Goal: Find specific page/section: Find specific page/section

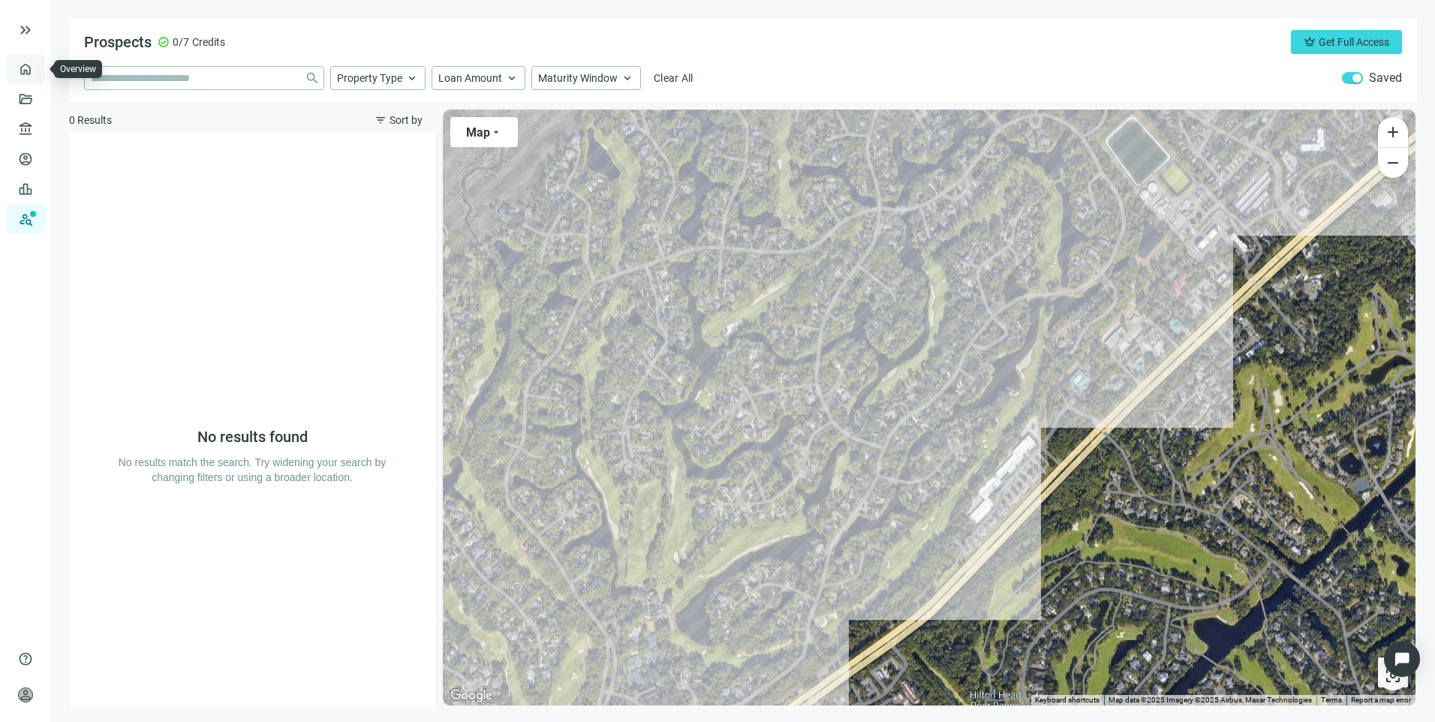
click at [38, 75] on link "Overview" at bounding box center [60, 69] width 44 height 12
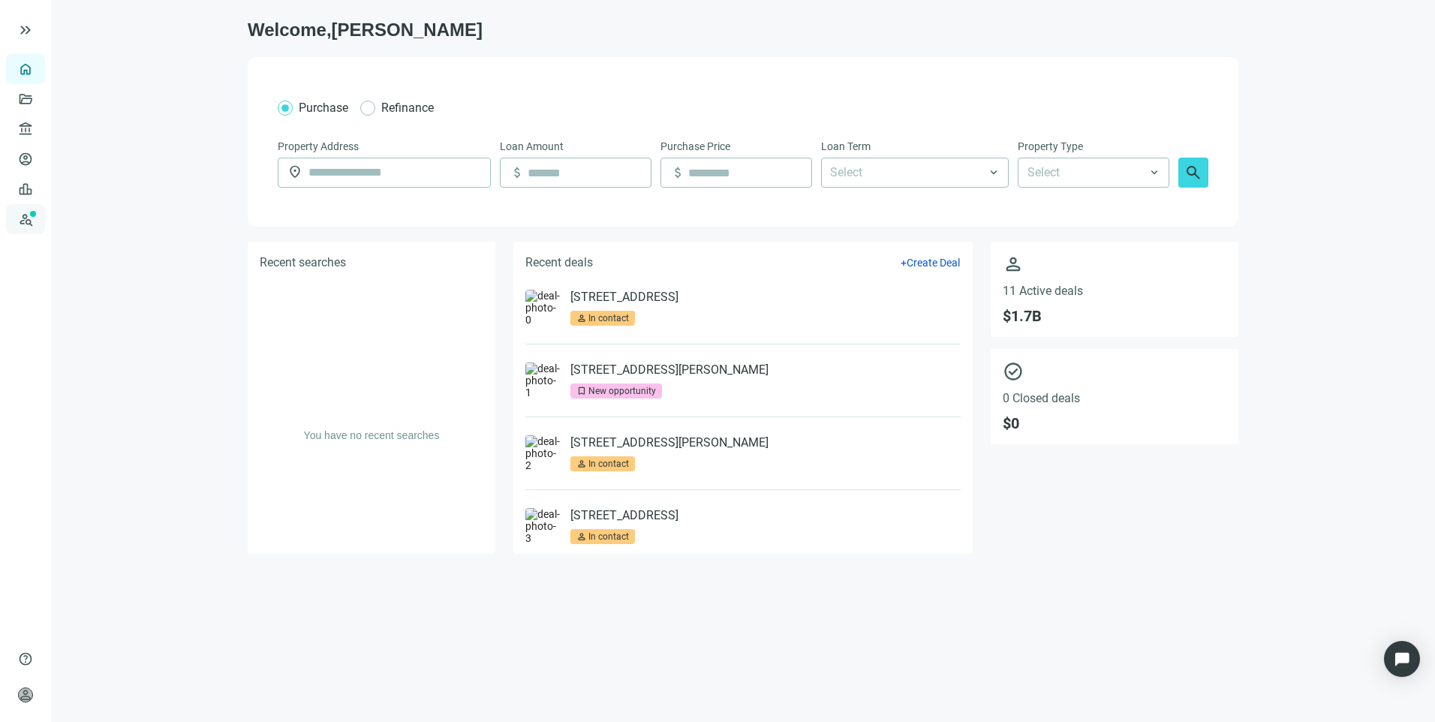
click at [38, 225] on link "Prospects New" at bounding box center [62, 219] width 48 height 30
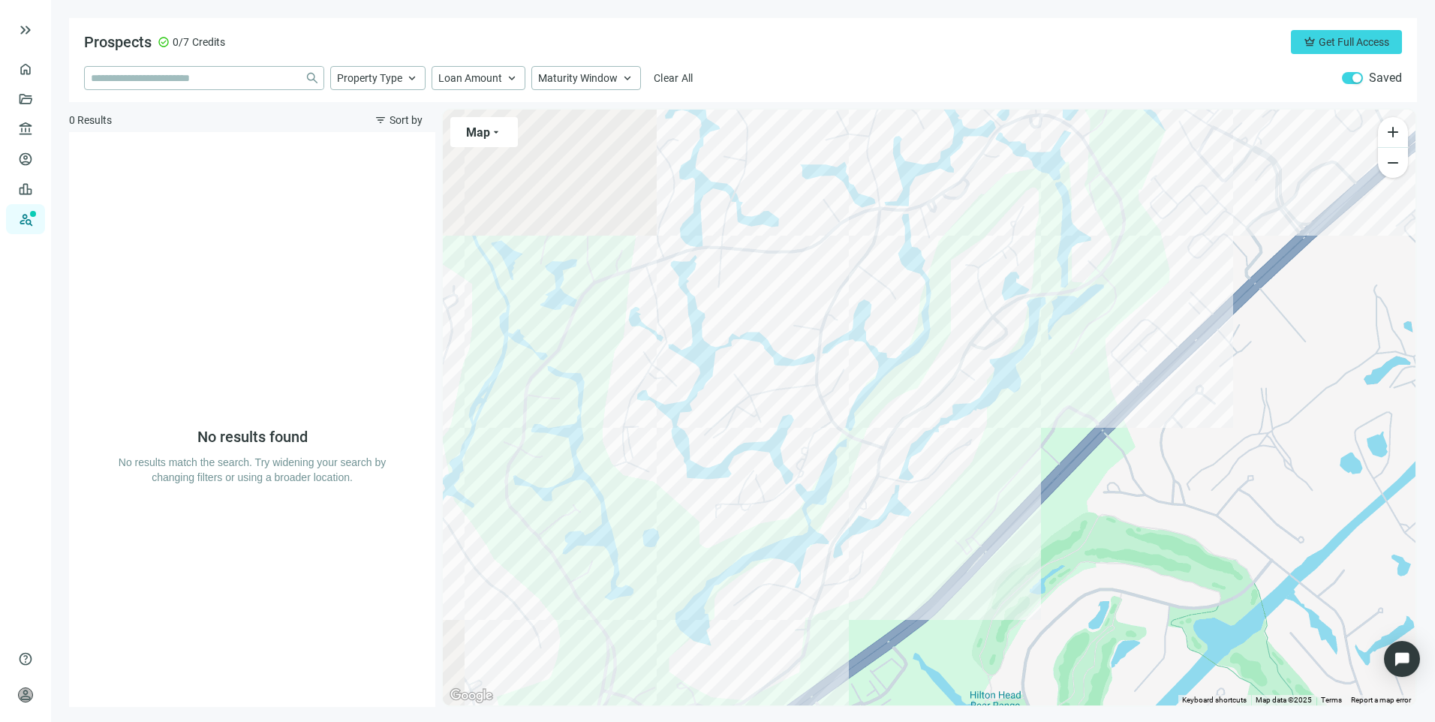
click at [1354, 77] on div "button" at bounding box center [1357, 78] width 9 height 9
click at [1349, 78] on div "button" at bounding box center [1348, 78] width 9 height 9
click at [187, 86] on input "search" at bounding box center [195, 78] width 208 height 23
click at [38, 75] on link "Overview" at bounding box center [60, 69] width 44 height 12
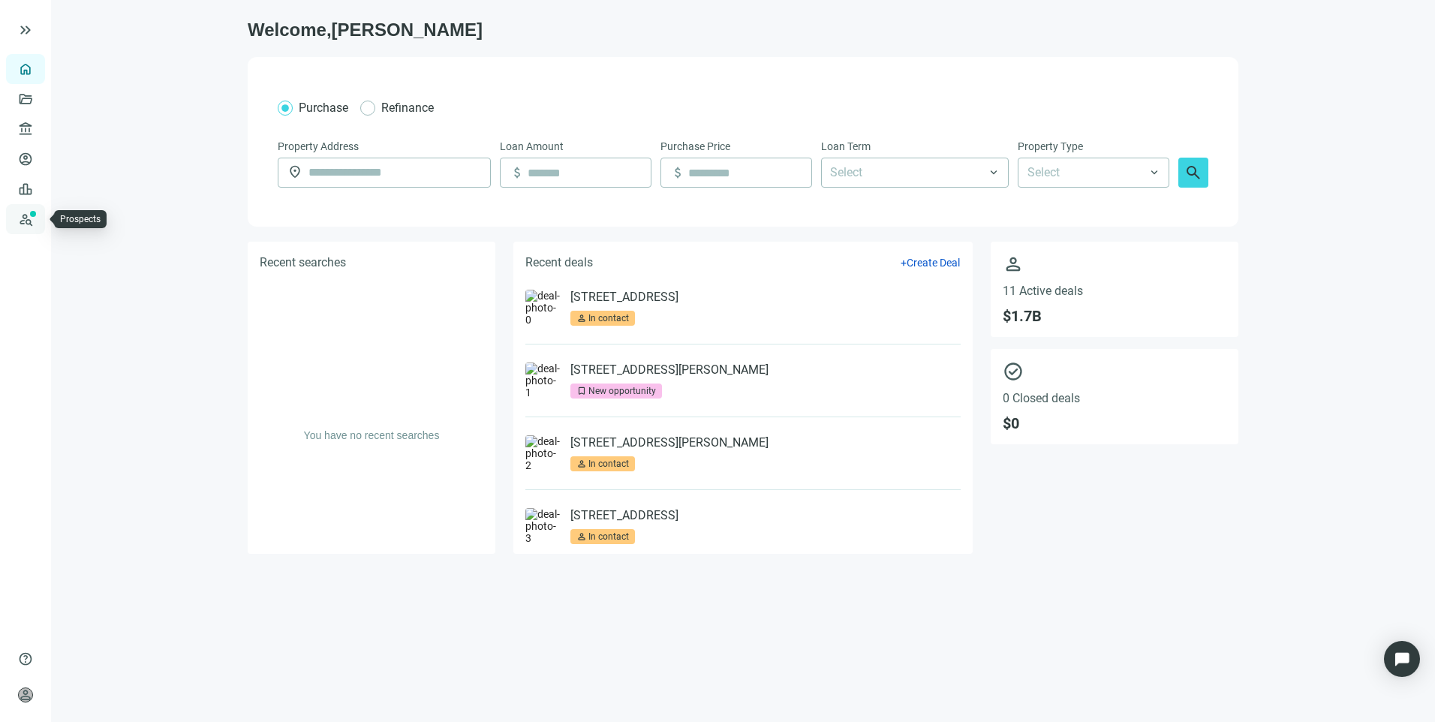
click at [38, 219] on link "Prospects New" at bounding box center [62, 219] width 48 height 30
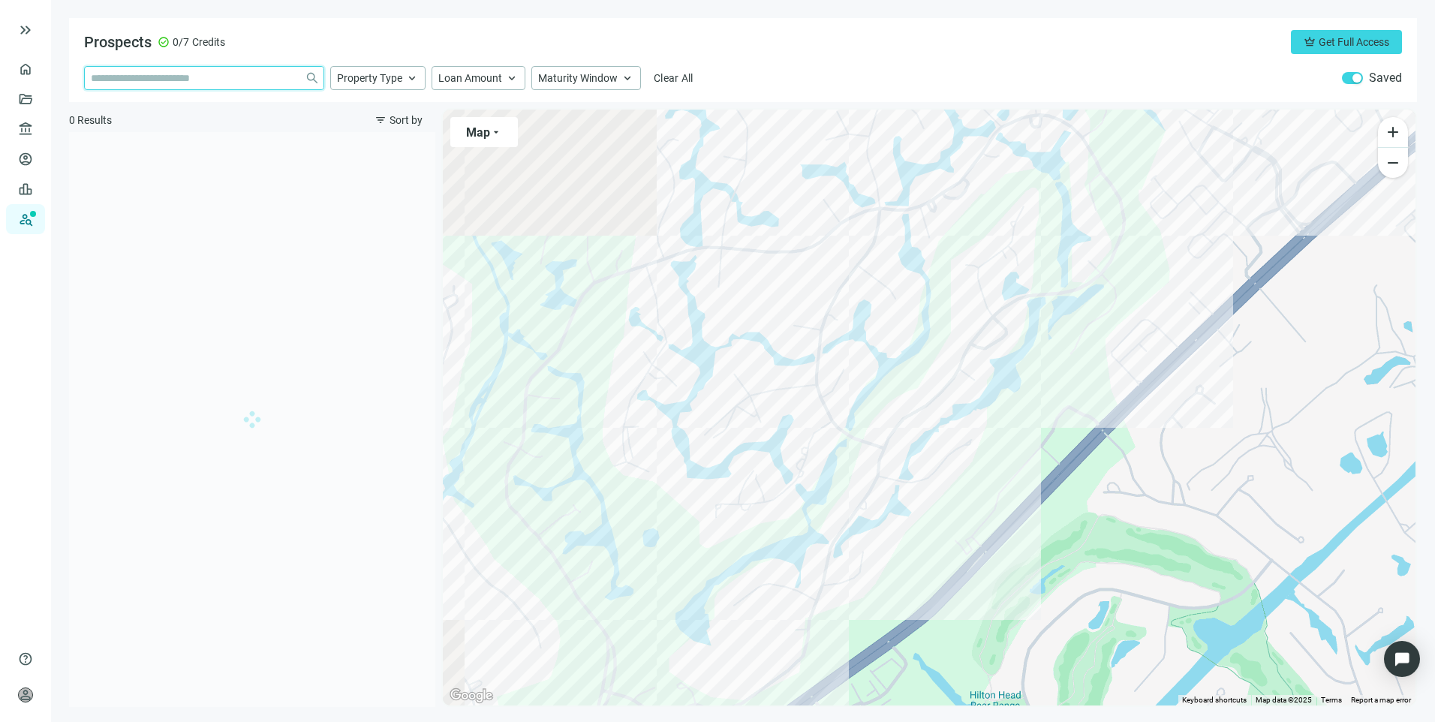
click at [194, 80] on input "search" at bounding box center [195, 78] width 208 height 23
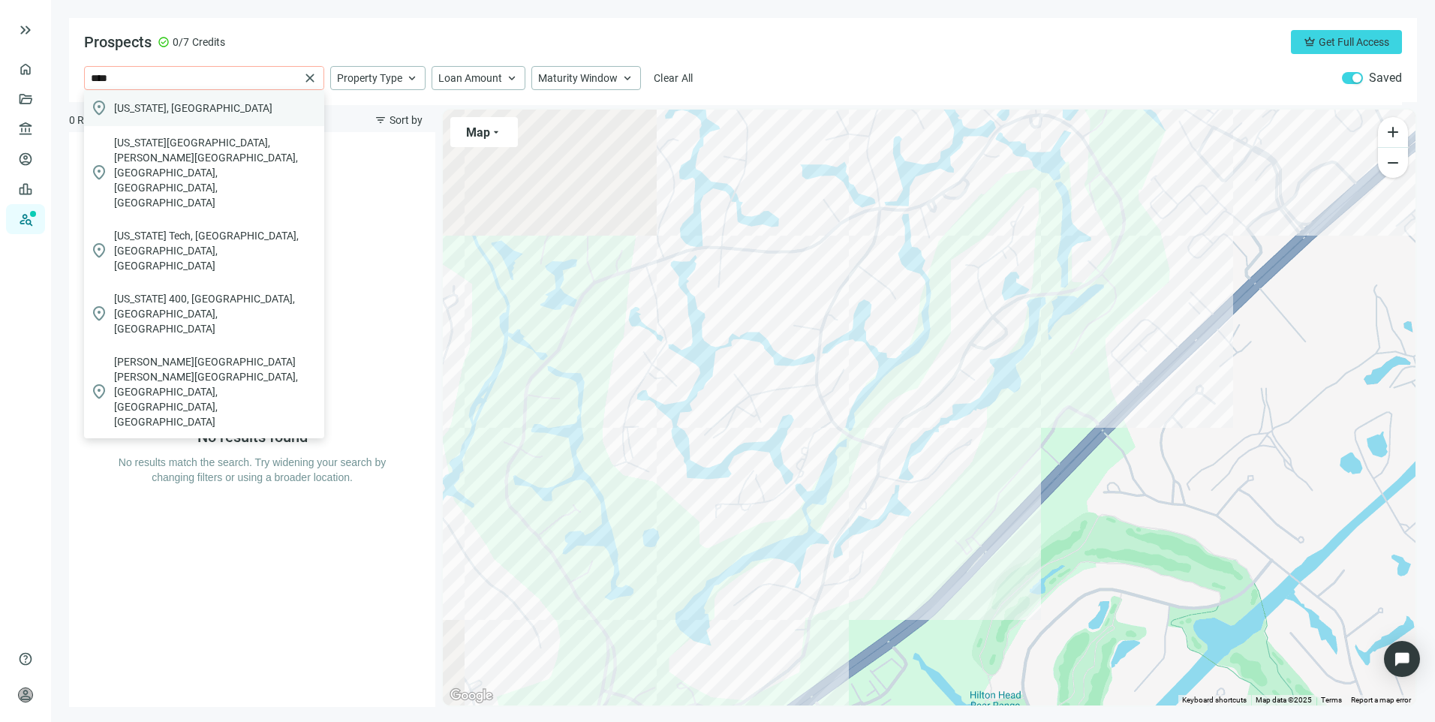
click at [177, 106] on div "location_on [US_STATE], [GEOGRAPHIC_DATA]" at bounding box center [204, 108] width 240 height 36
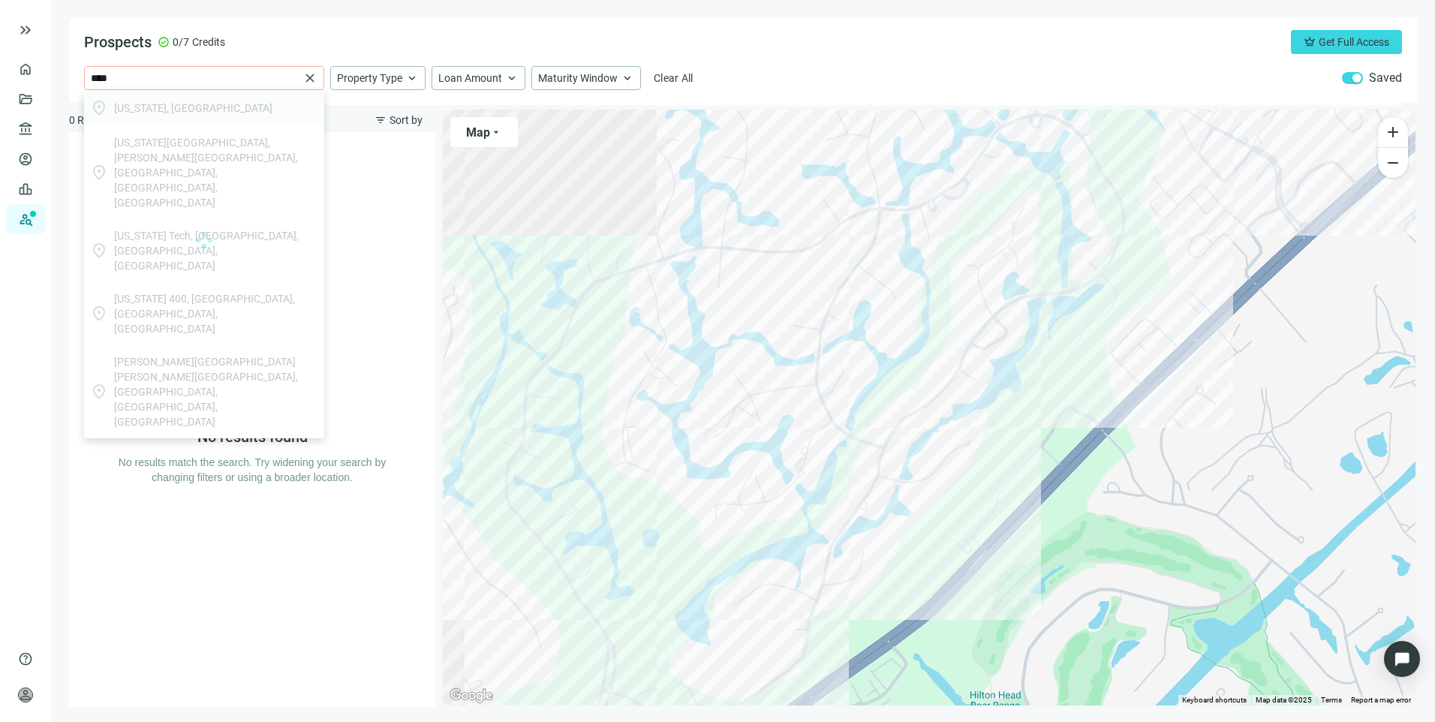
type input "**********"
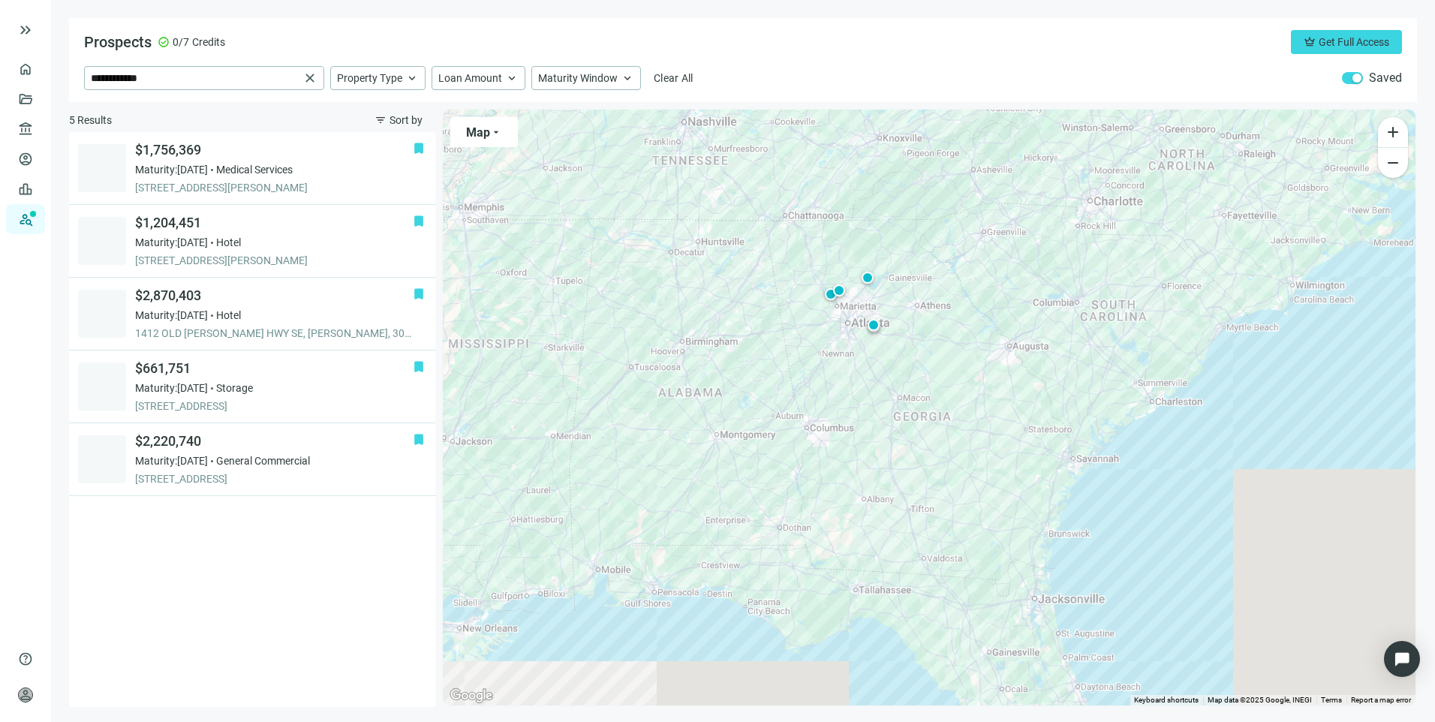
click at [1354, 81] on div "button" at bounding box center [1357, 78] width 9 height 9
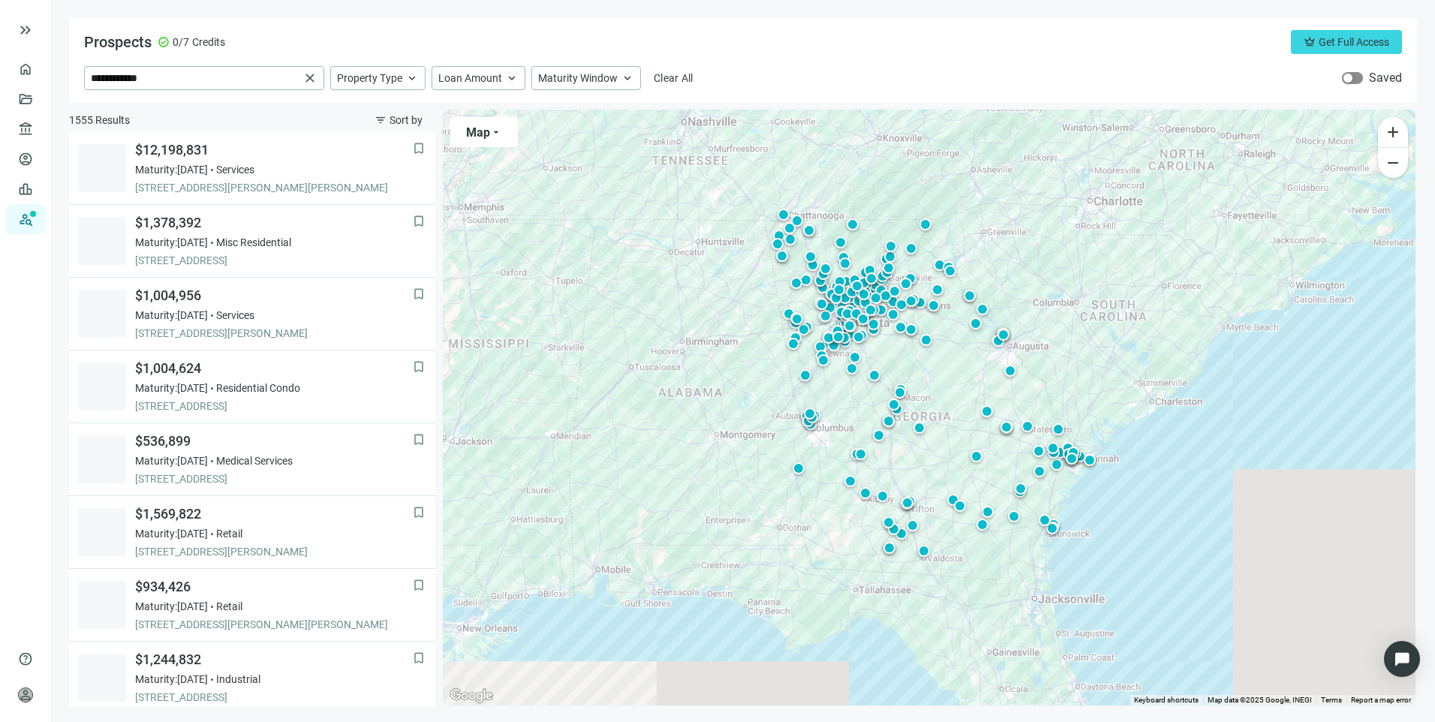
click at [1354, 81] on span "button" at bounding box center [1352, 78] width 21 height 12
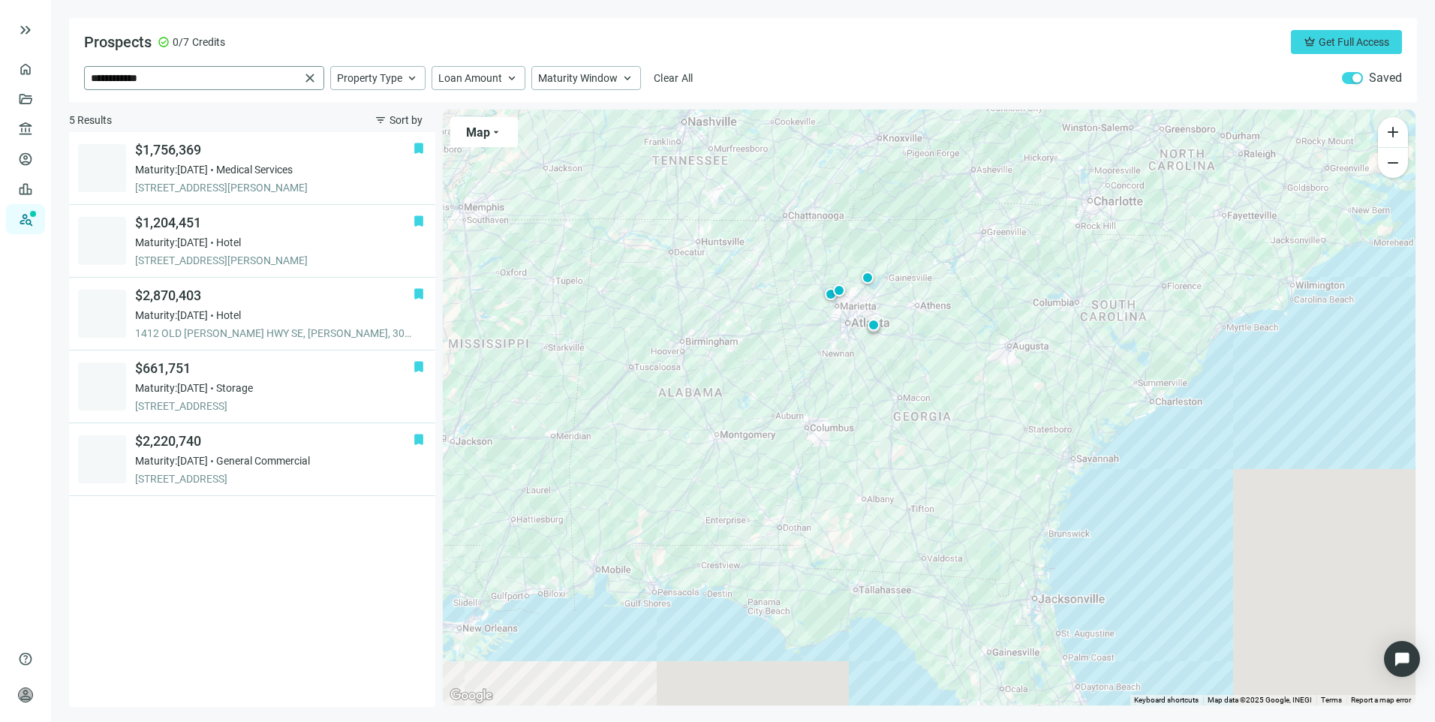
click at [306, 82] on span "close" at bounding box center [310, 78] width 15 height 15
click at [38, 189] on link "Leads" at bounding box center [52, 189] width 29 height 12
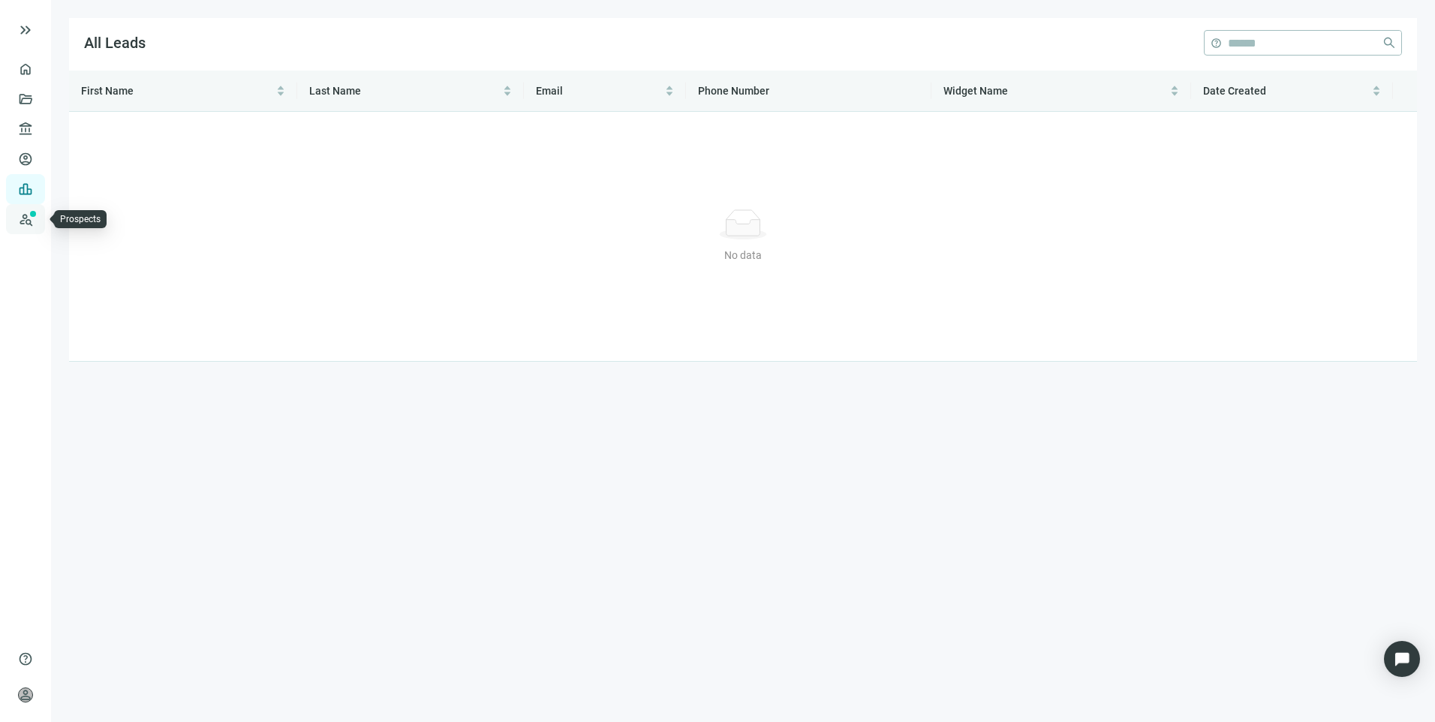
click at [38, 224] on link "Prospects New" at bounding box center [62, 219] width 48 height 30
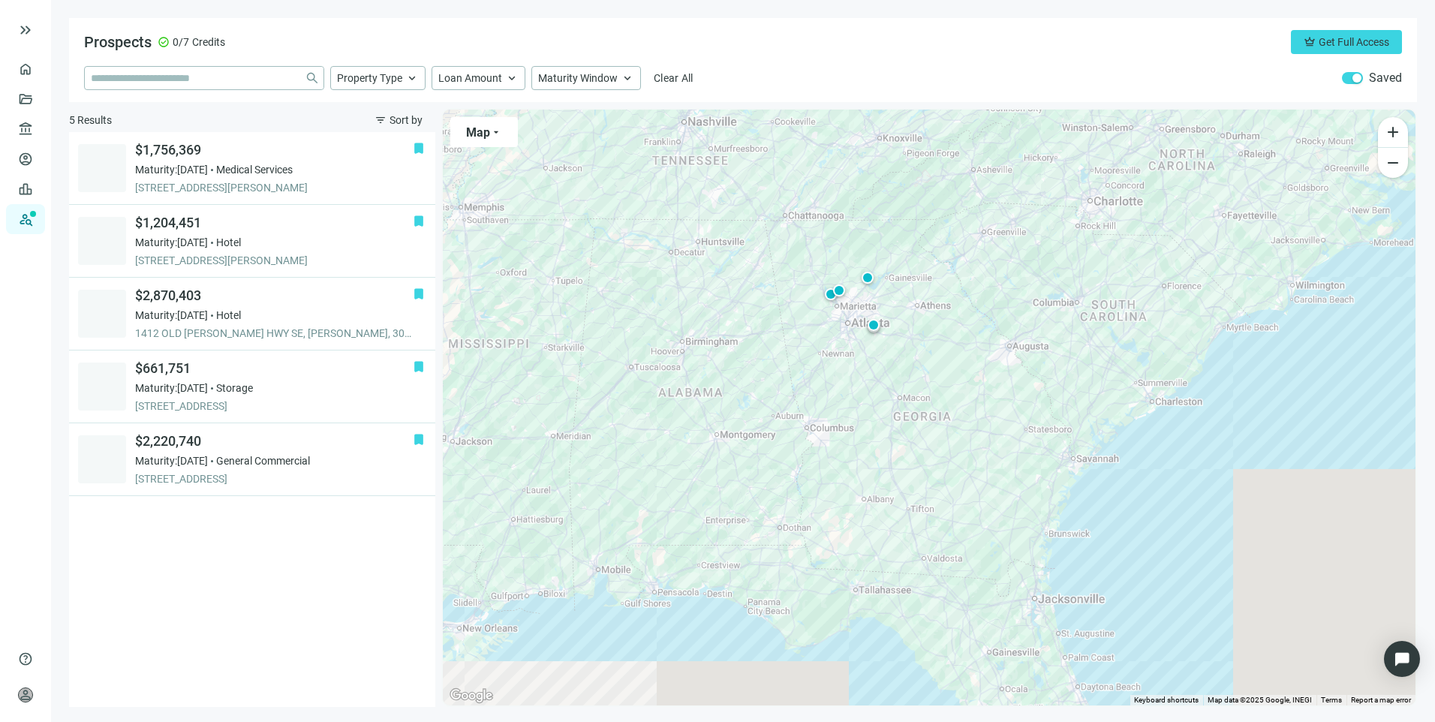
click at [1355, 79] on div "button" at bounding box center [1357, 78] width 9 height 9
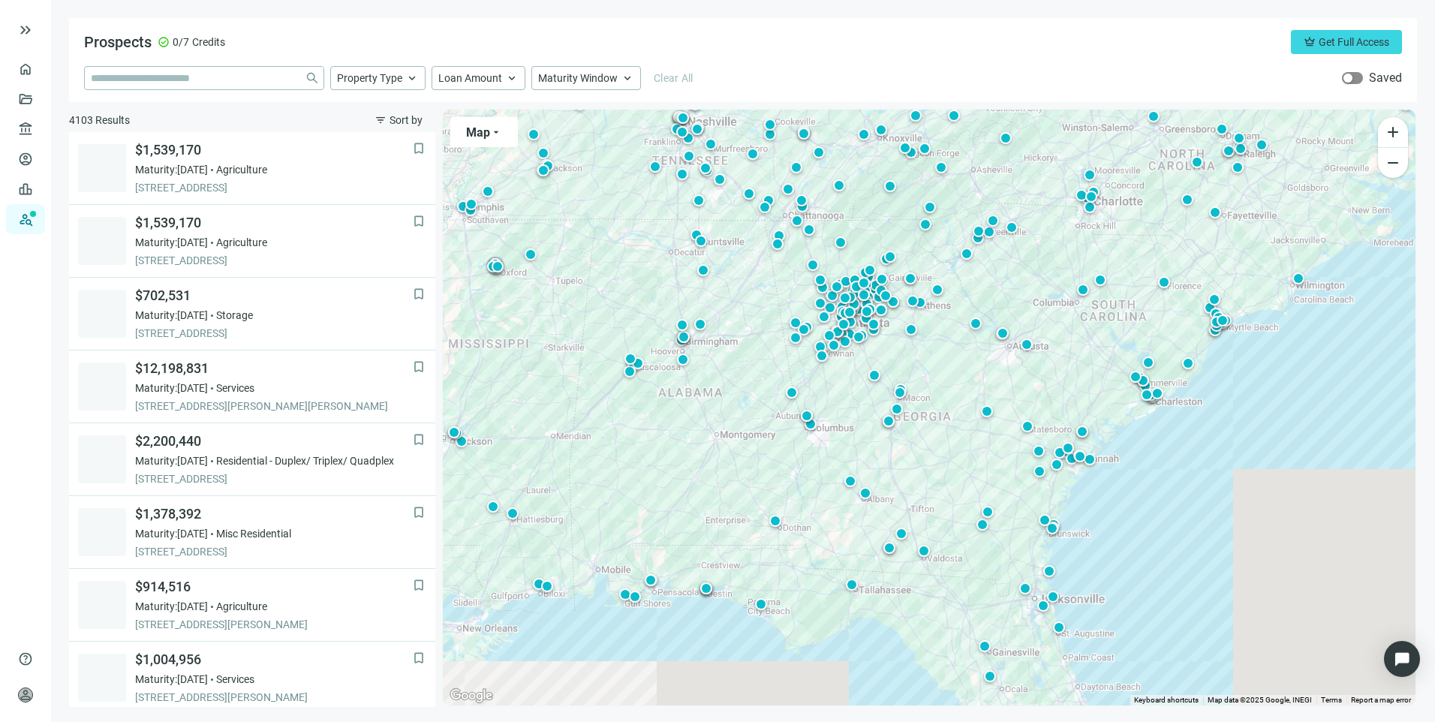
click at [1355, 79] on span "button" at bounding box center [1352, 78] width 21 height 12
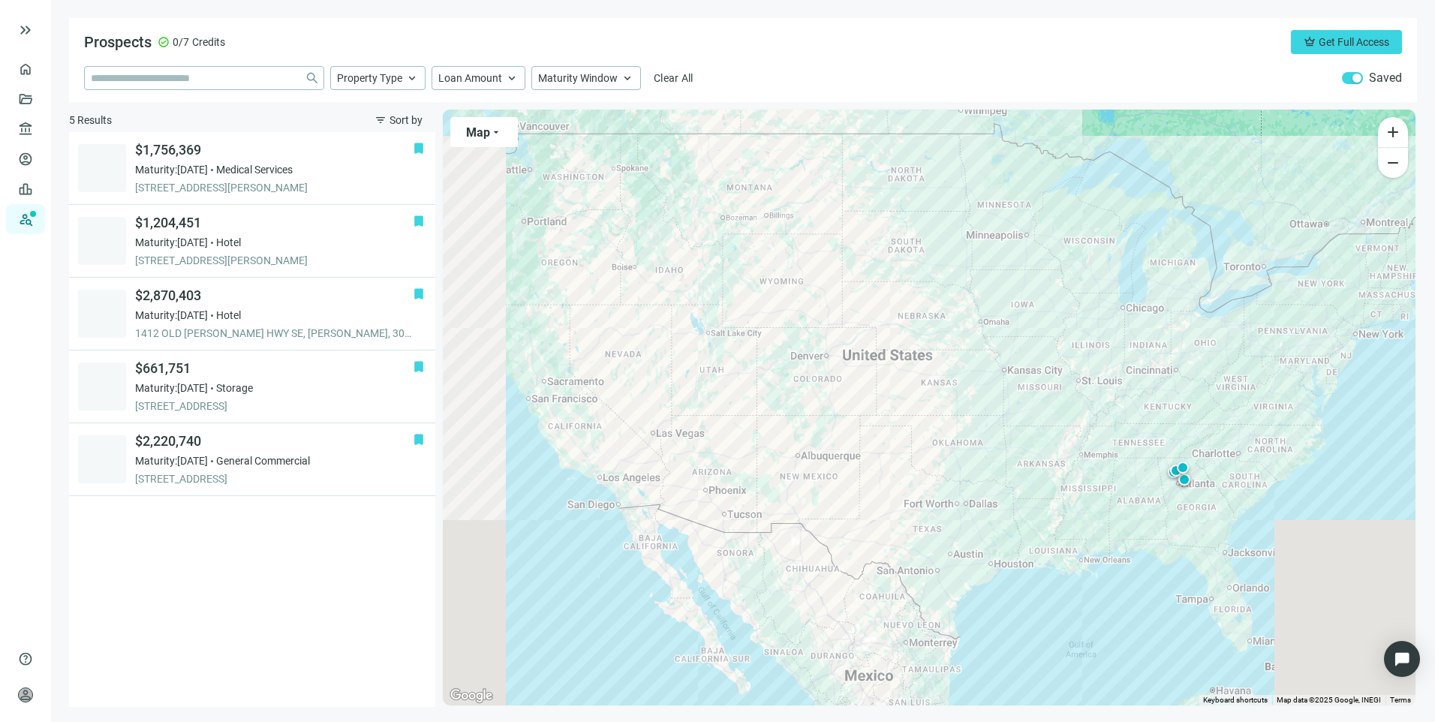
drag, startPoint x: 733, startPoint y: 519, endPoint x: 1006, endPoint y: 618, distance: 290.4
click at [1006, 618] on div "To activate drag with keyboard, press Alt + Enter. Once in keyboard drag state,…" at bounding box center [929, 408] width 973 height 596
